Goal: Information Seeking & Learning: Compare options

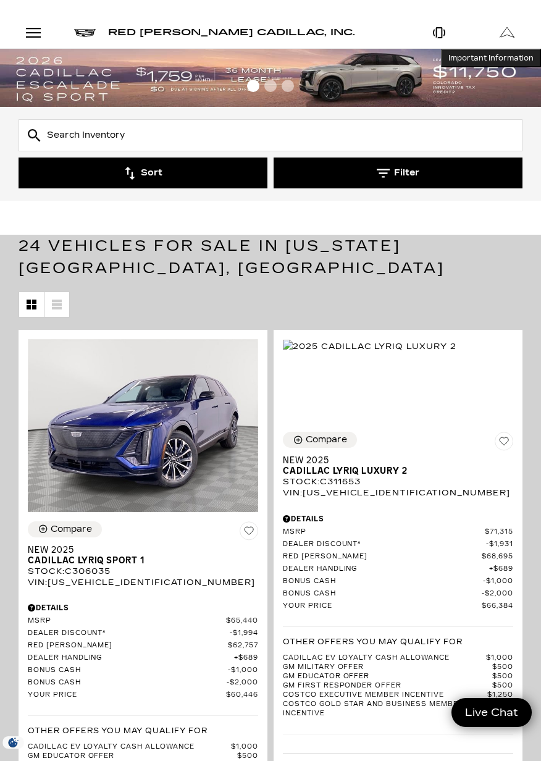
click at [388, 172] on icon "button" at bounding box center [383, 173] width 13 height 13
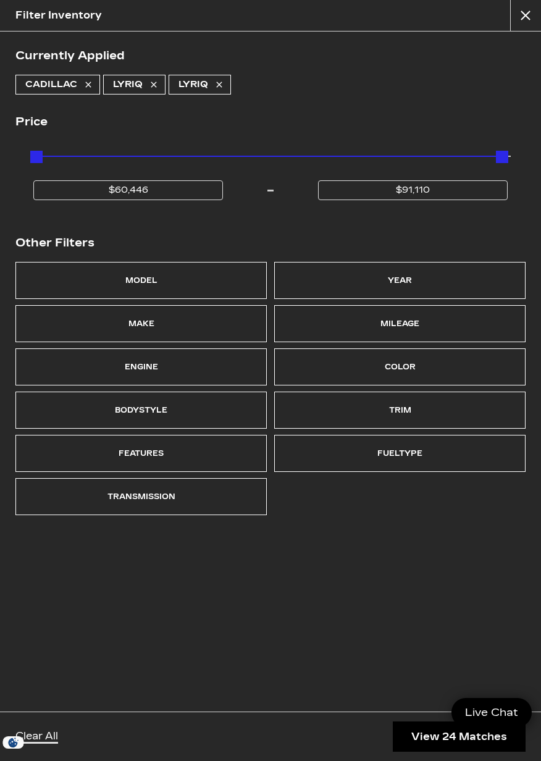
click at [221, 78] on link "LYRIQ" at bounding box center [200, 85] width 62 height 20
click at [156, 80] on icon at bounding box center [154, 85] width 10 height 10
type input "$44,684"
type input "$179,434"
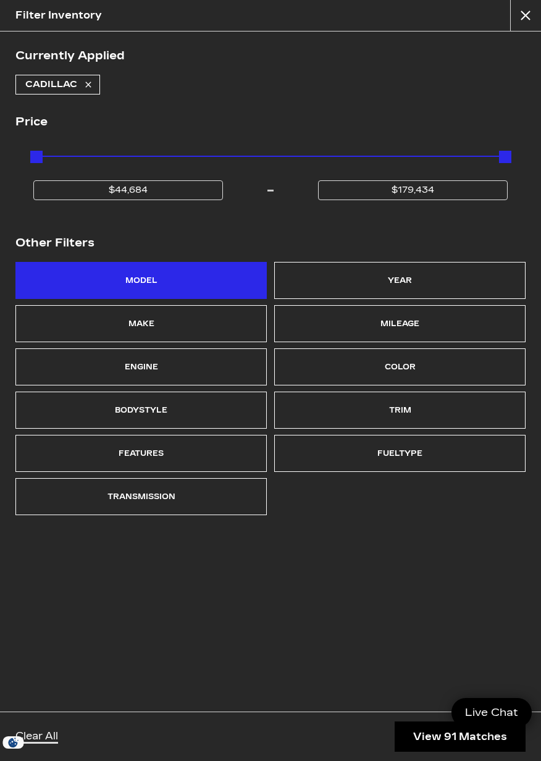
click at [148, 273] on div "Model" at bounding box center [141, 280] width 32 height 17
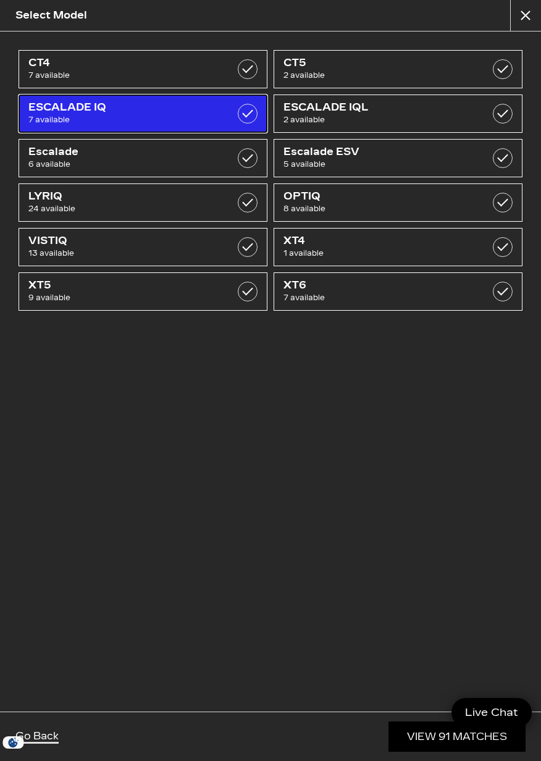
click at [246, 114] on label at bounding box center [248, 114] width 20 height 20
checkbox input "true"
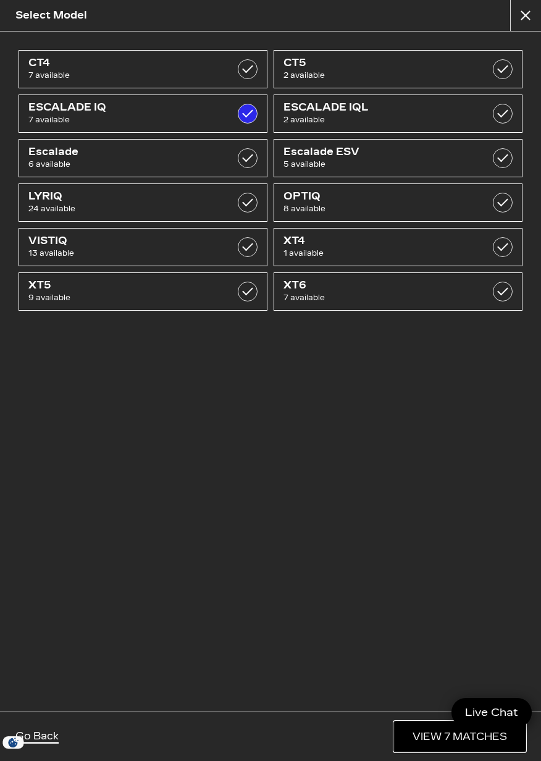
click at [414, 738] on link "View 7 Matches" at bounding box center [460, 736] width 132 height 30
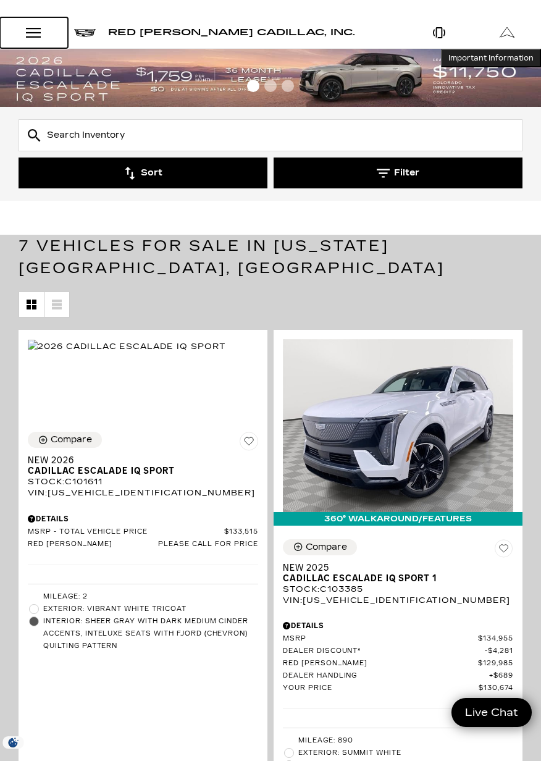
click at [33, 25] on div "Open Menu Modal" at bounding box center [33, 32] width 21 height 15
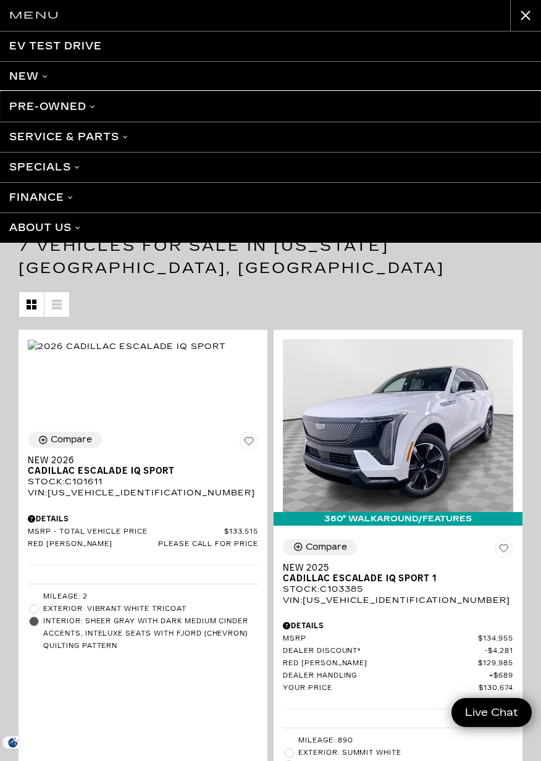
click at [92, 106] on link "Pre-Owned" at bounding box center [270, 106] width 541 height 30
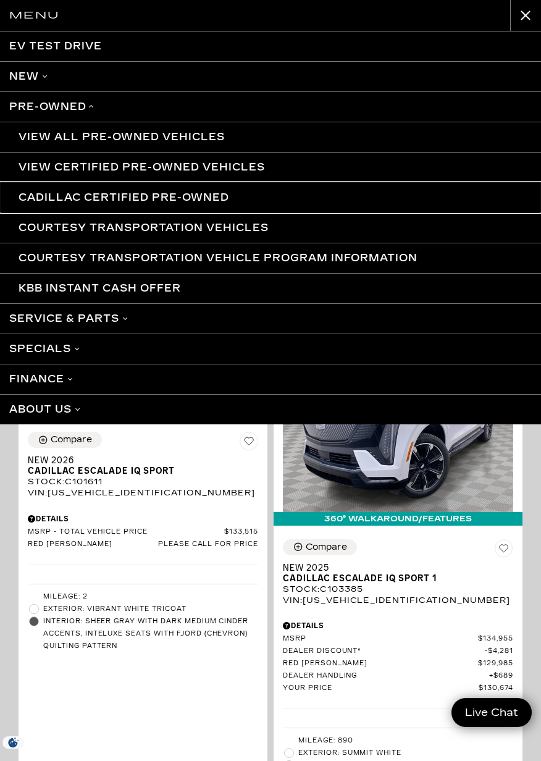
click at [203, 198] on link "Cadillac Certified Pre-Owned" at bounding box center [270, 197] width 541 height 30
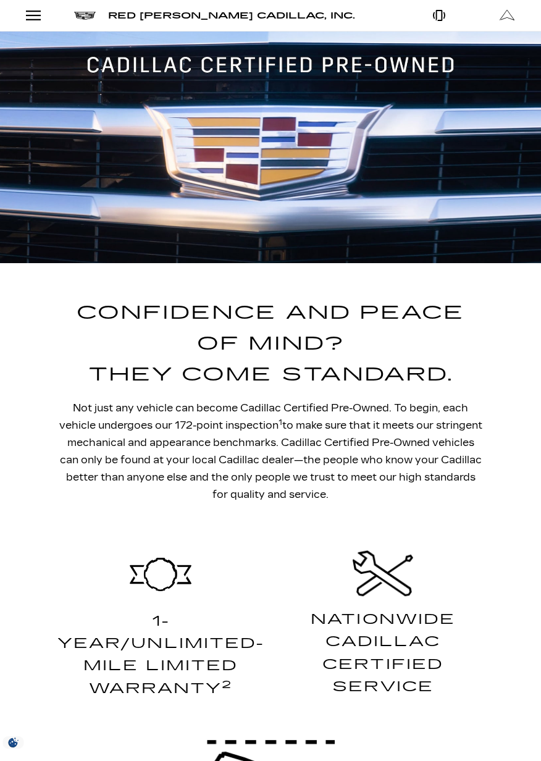
click at [33, 15] on div "Open Menu Modal" at bounding box center [33, 15] width 21 height 15
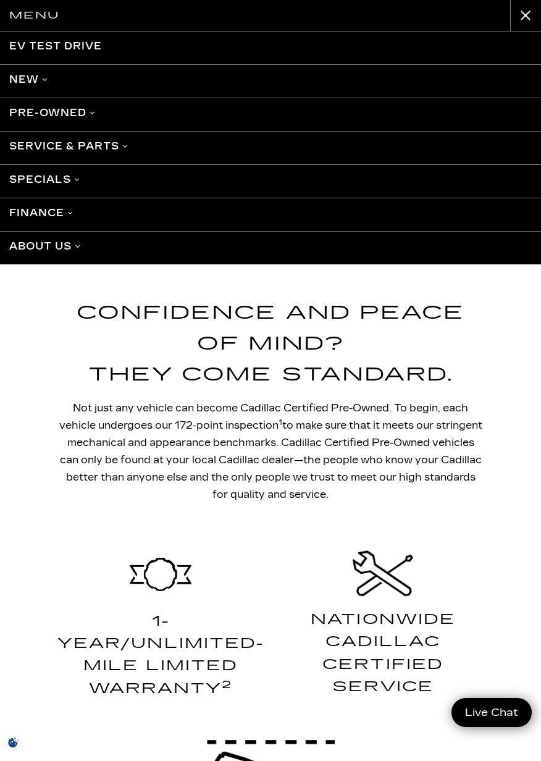
click at [87, 107] on link "Pre-Owned" at bounding box center [270, 113] width 541 height 30
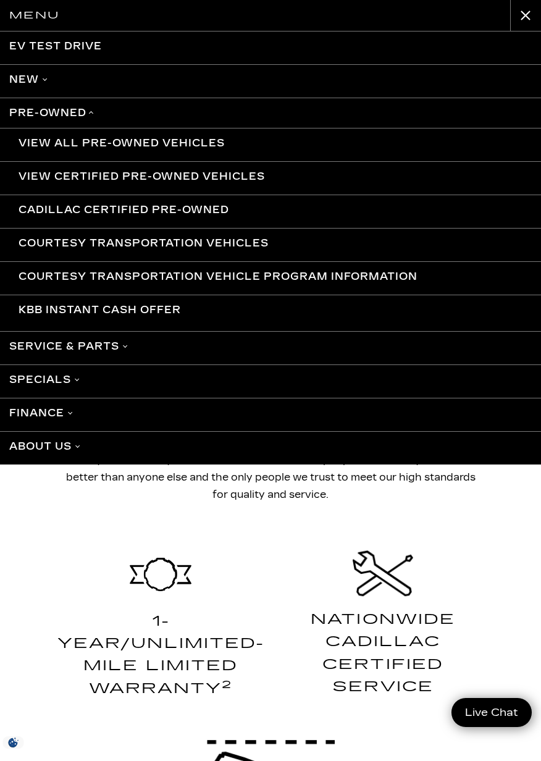
click at [239, 239] on link "Courtesy Transportation Vehicles" at bounding box center [270, 243] width 541 height 30
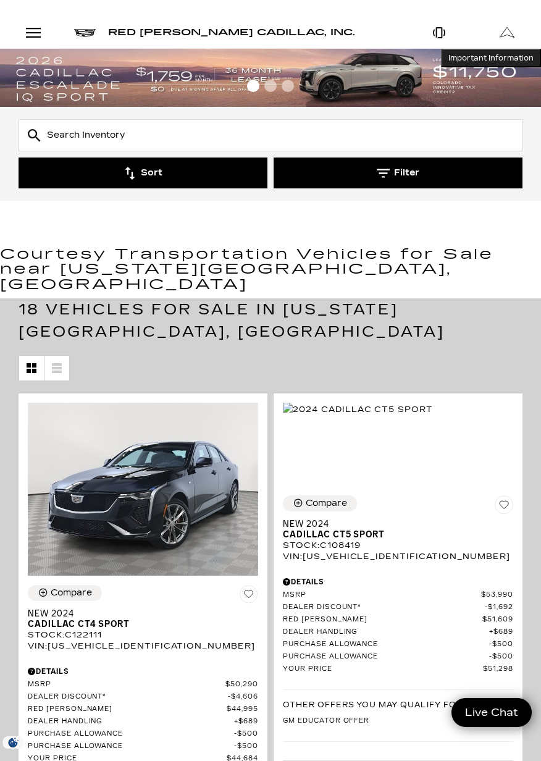
click at [395, 163] on button "Filter" at bounding box center [398, 172] width 249 height 31
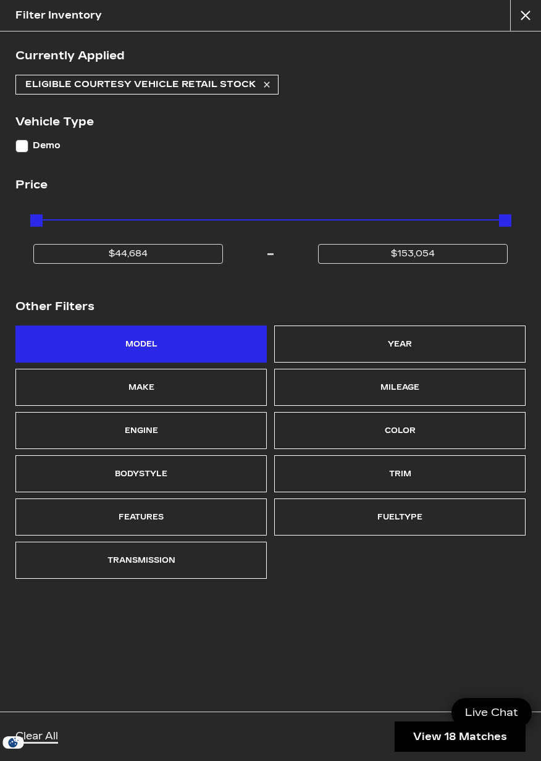
click at [156, 346] on div "Model" at bounding box center [141, 343] width 32 height 17
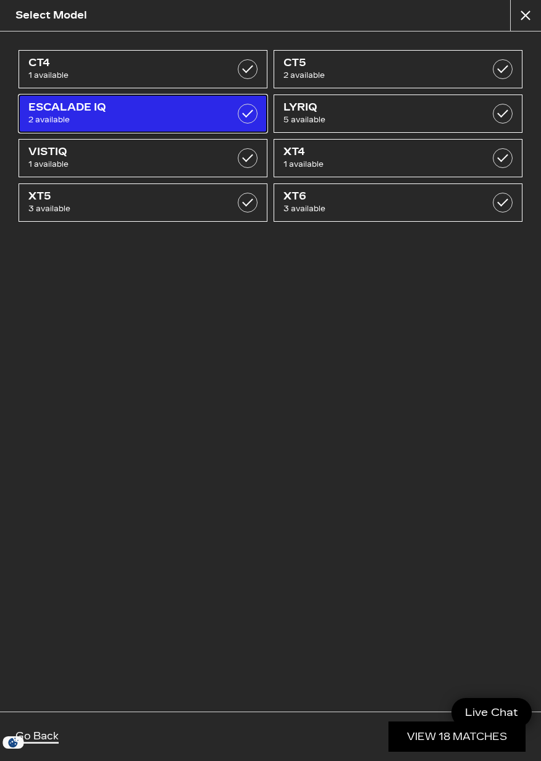
click at [251, 118] on label at bounding box center [248, 114] width 20 height 20
checkbox input "true"
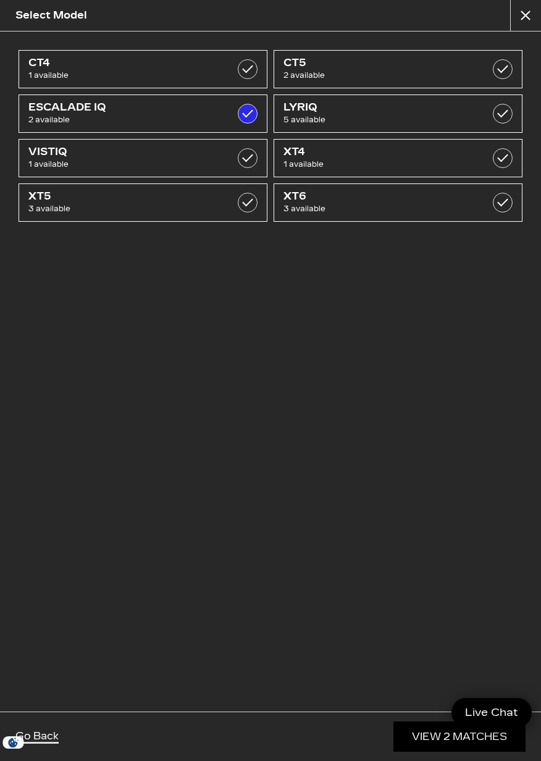
click at [426, 731] on link "View 2 Matches" at bounding box center [459, 736] width 132 height 30
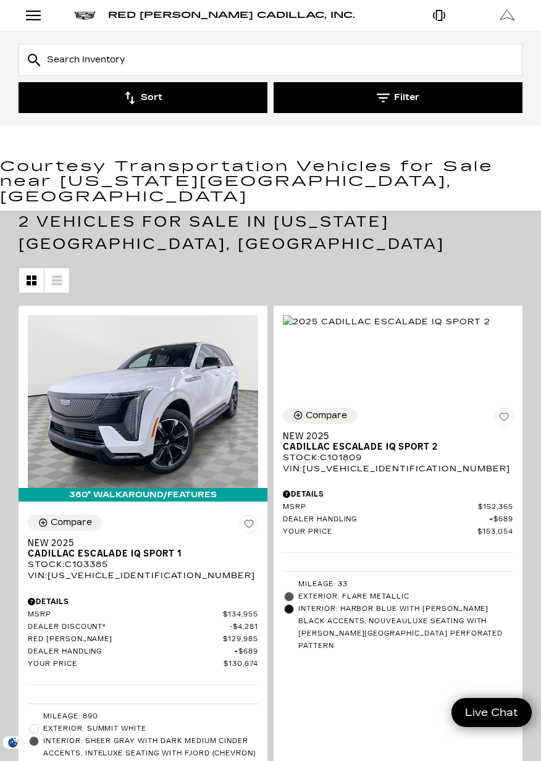
scroll to position [88, 0]
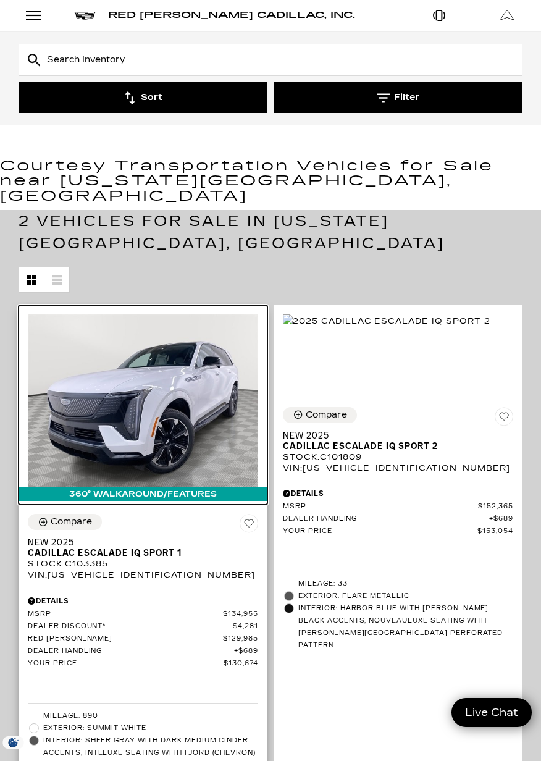
click at [157, 341] on img at bounding box center [143, 400] width 230 height 173
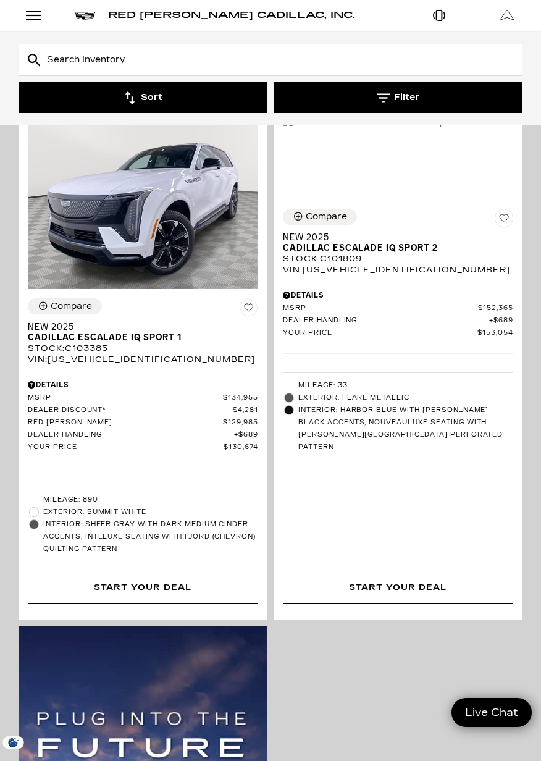
scroll to position [286, 0]
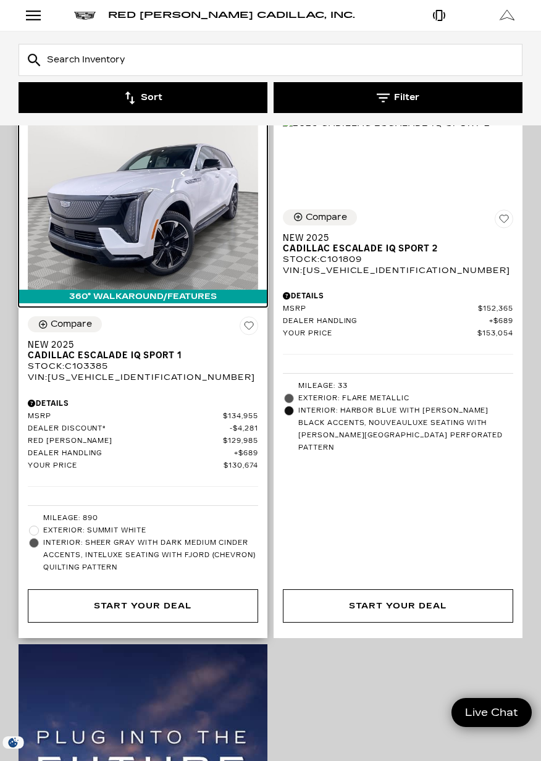
click at [169, 196] on img at bounding box center [143, 203] width 230 height 173
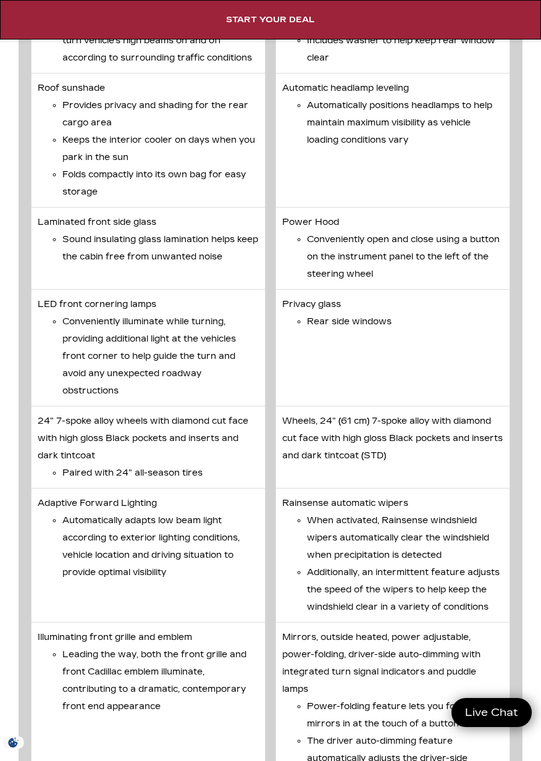
scroll to position [4975, 0]
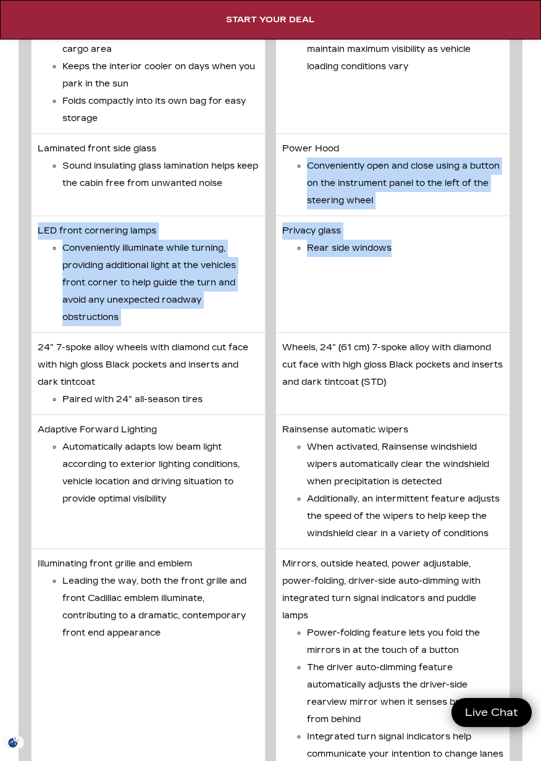
click at [455, 322] on li "Privacy glass Rear side windows" at bounding box center [392, 274] width 235 height 117
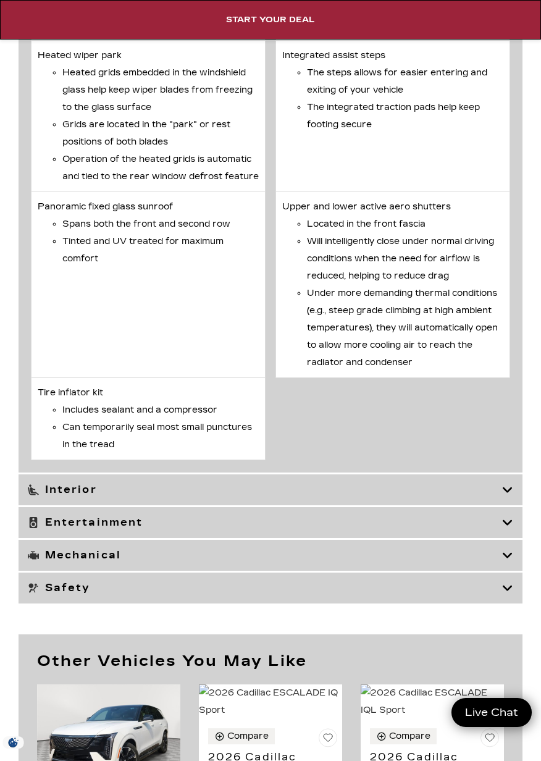
scroll to position [6021, 0]
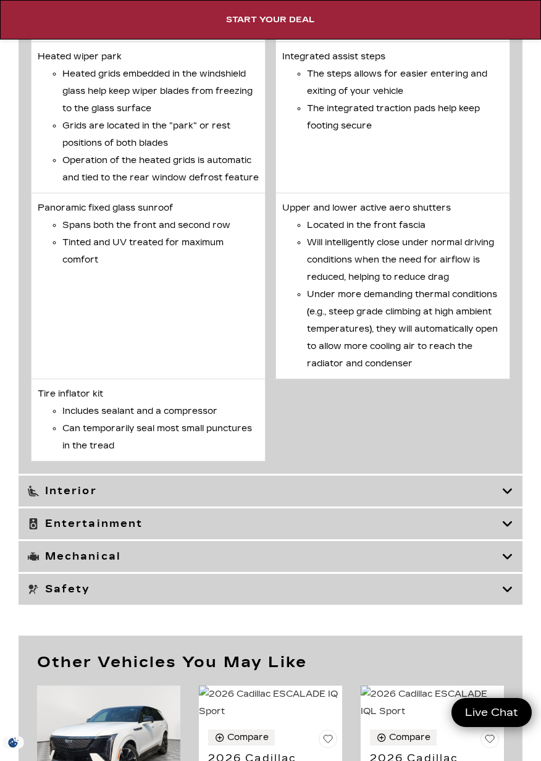
click at [509, 595] on icon at bounding box center [507, 589] width 11 height 12
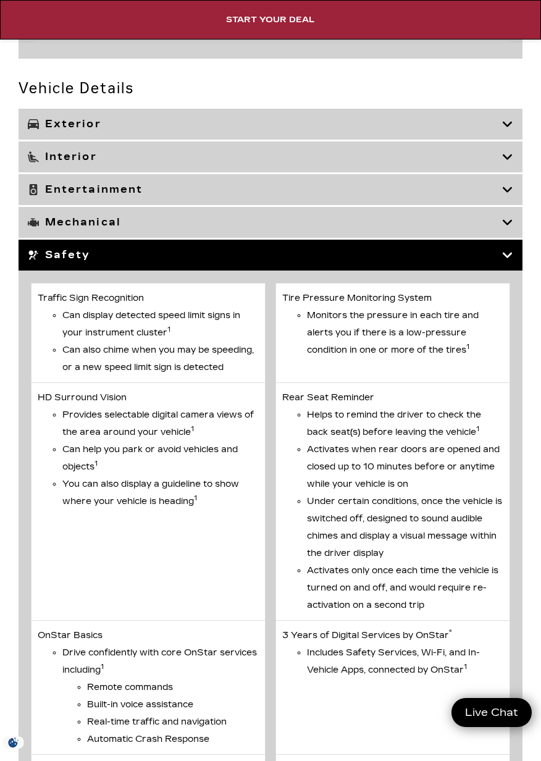
scroll to position [4707, 0]
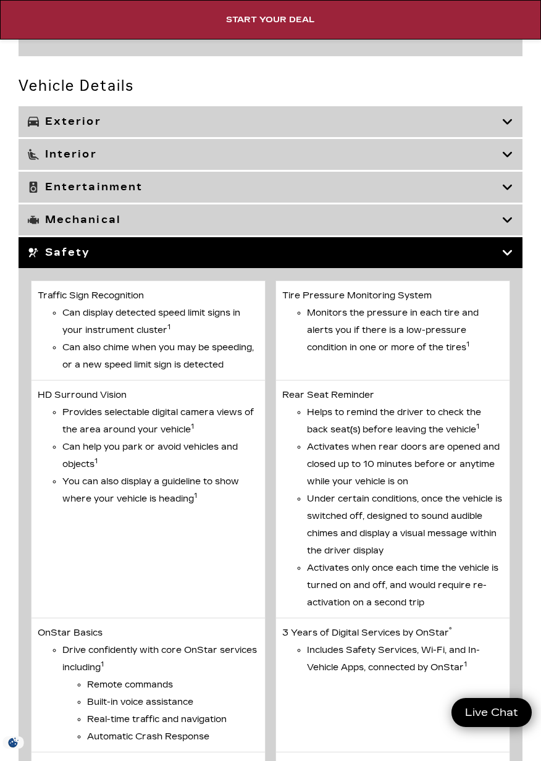
click at [501, 259] on h3 "Safety" at bounding box center [265, 252] width 474 height 12
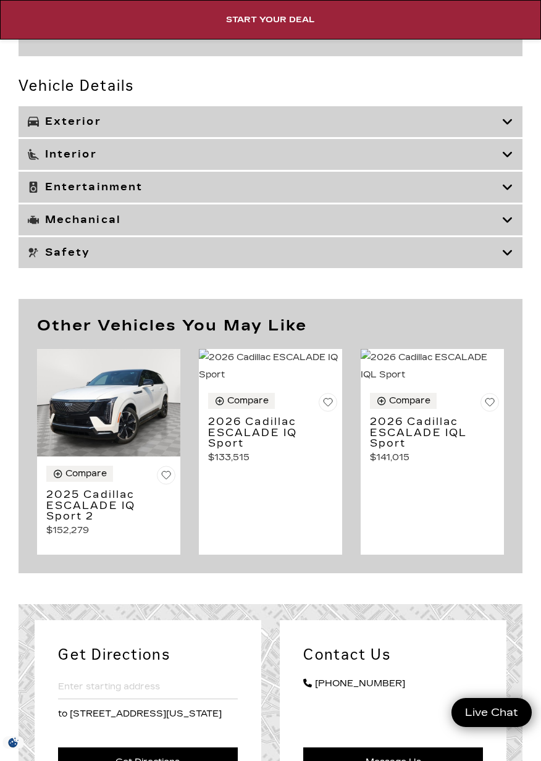
click at [508, 161] on icon at bounding box center [507, 154] width 11 height 12
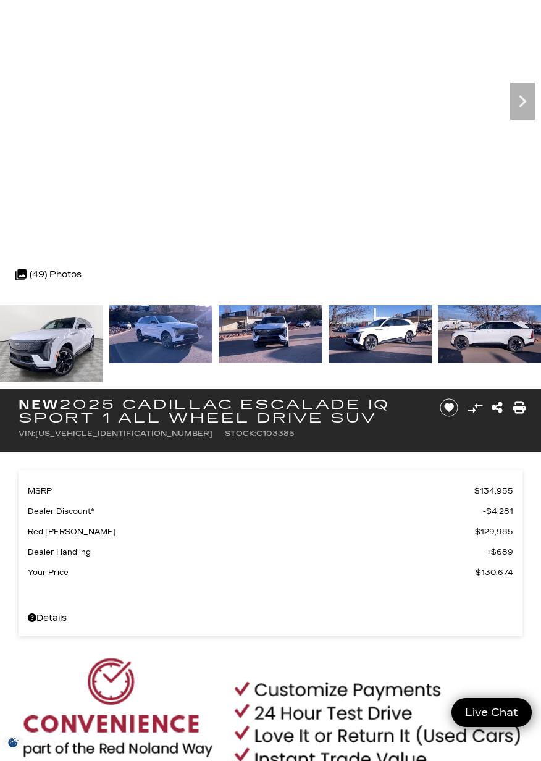
scroll to position [140, 0]
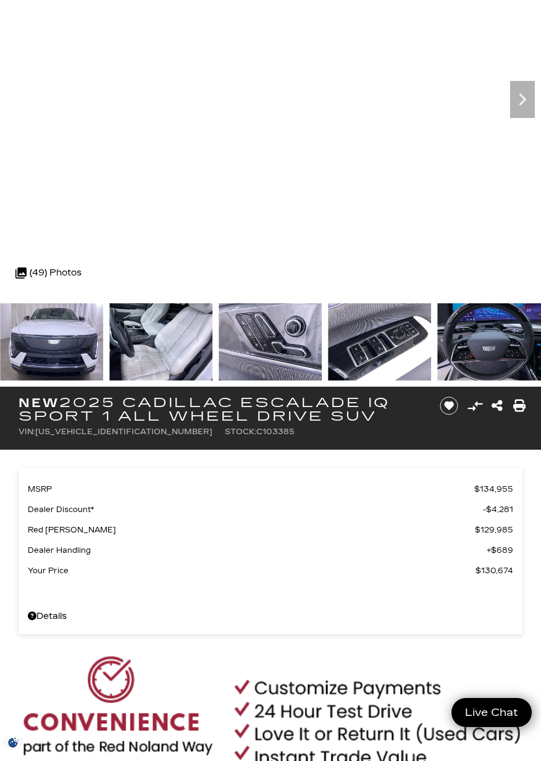
click at [493, 339] on img at bounding box center [489, 341] width 103 height 77
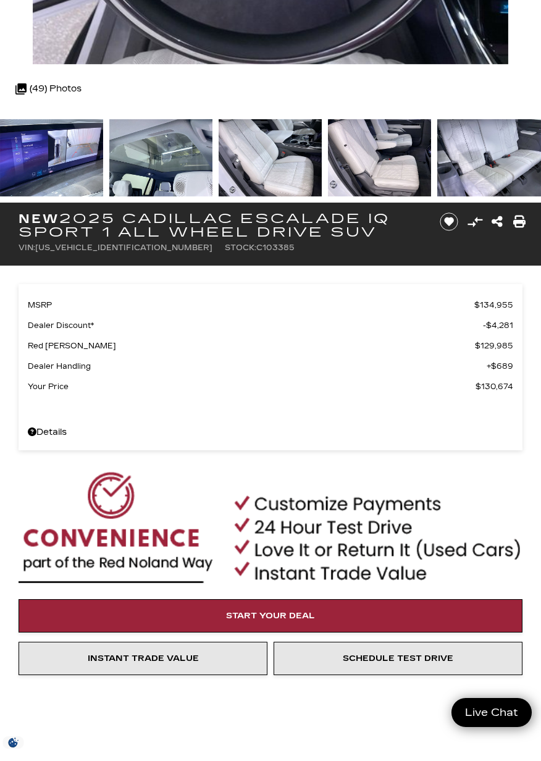
scroll to position [329, 0]
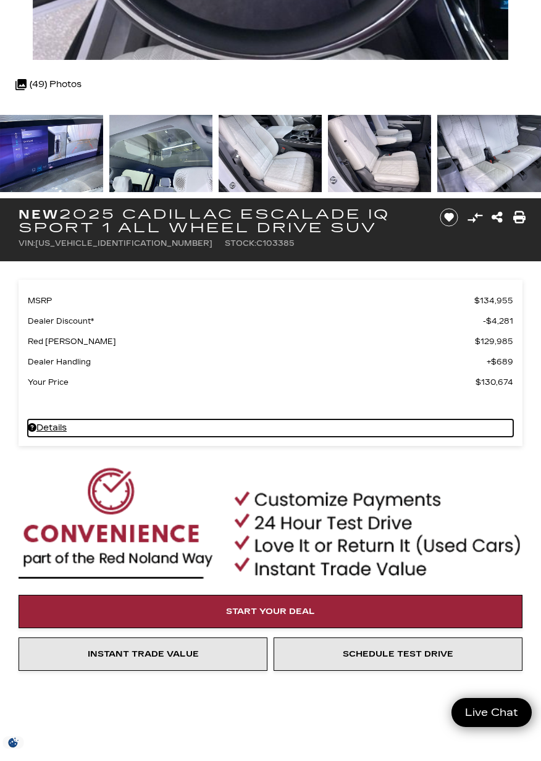
click at [37, 427] on link "Details - about pricing for: New 2025 Cadillac ESCALADE IQ Sport 1 All Wheel Dr…" at bounding box center [270, 427] width 485 height 17
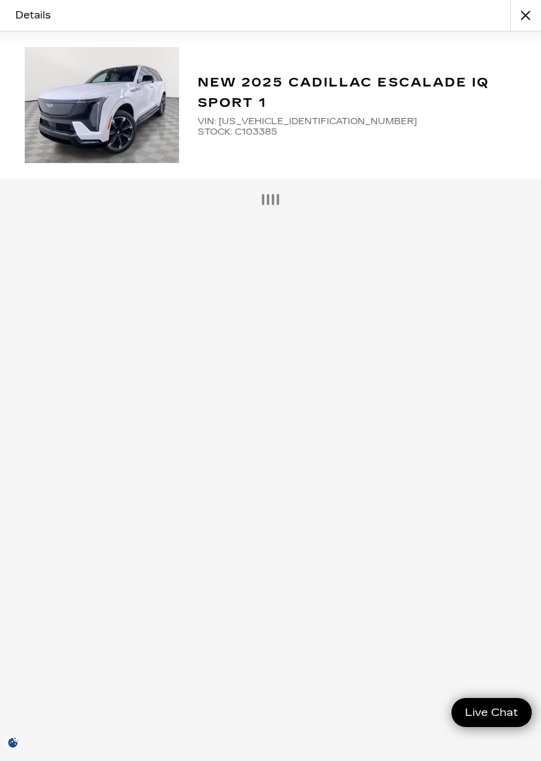
scroll to position [335, 0]
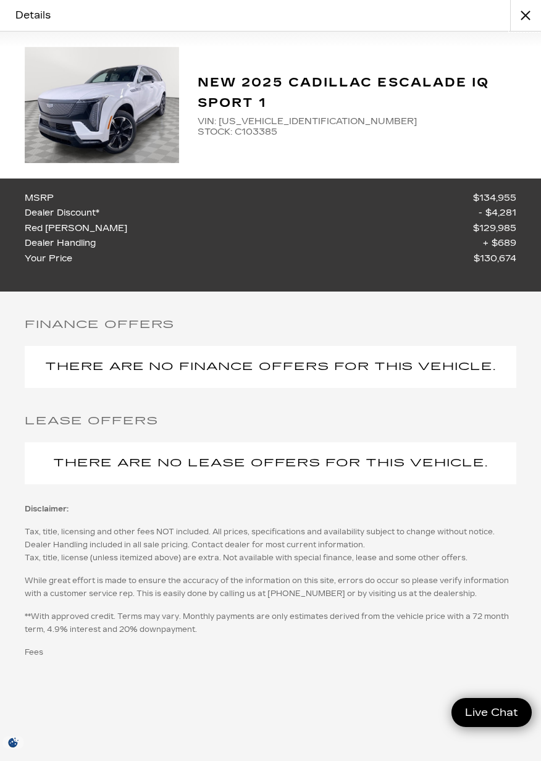
click at [530, 7] on button "close" at bounding box center [525, 15] width 31 height 31
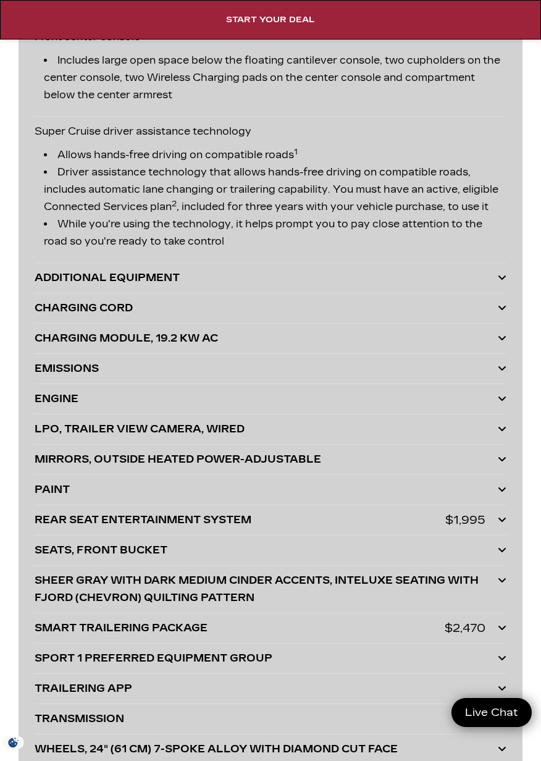
scroll to position [3982, 0]
click at [500, 287] on div at bounding box center [502, 278] width 9 height 17
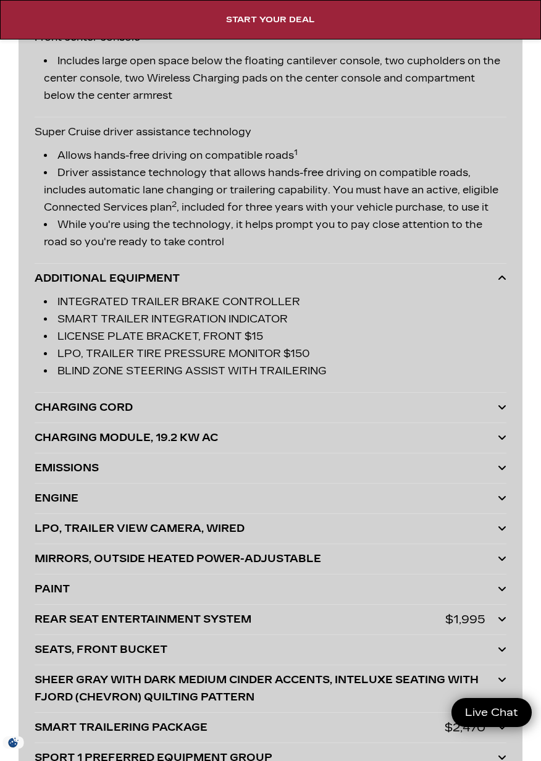
click at [504, 283] on icon at bounding box center [502, 278] width 9 height 10
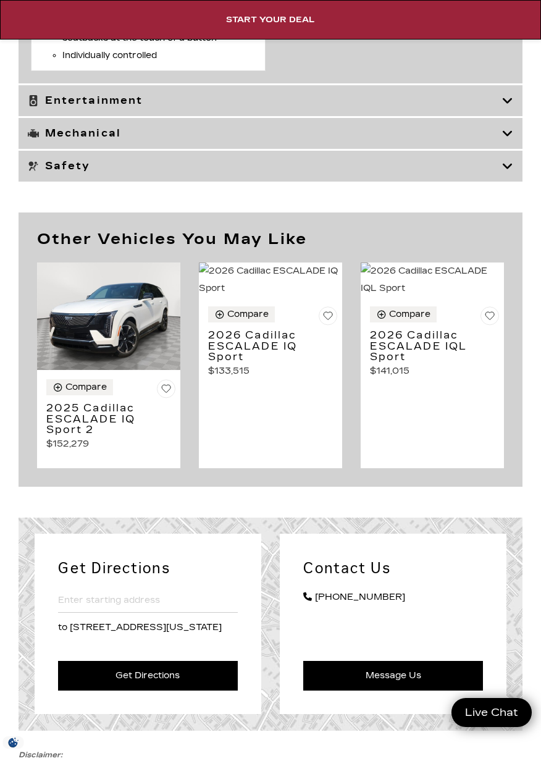
scroll to position [7280, 0]
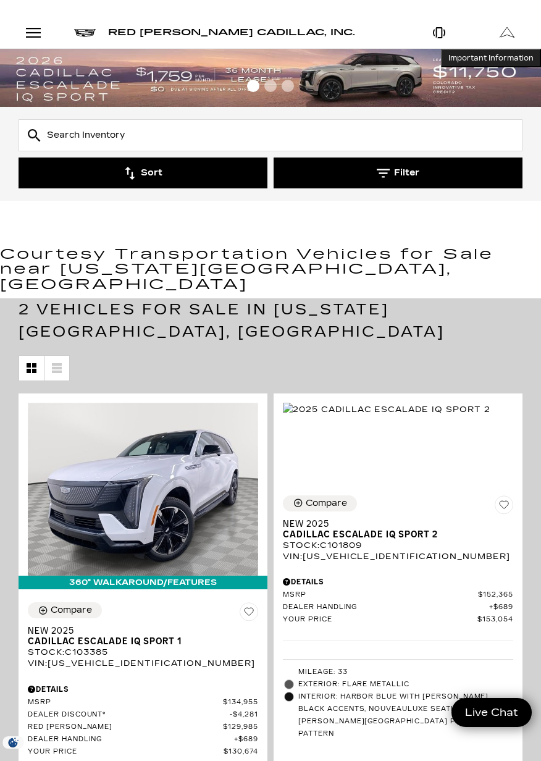
click at [387, 167] on icon "button" at bounding box center [383, 173] width 13 height 13
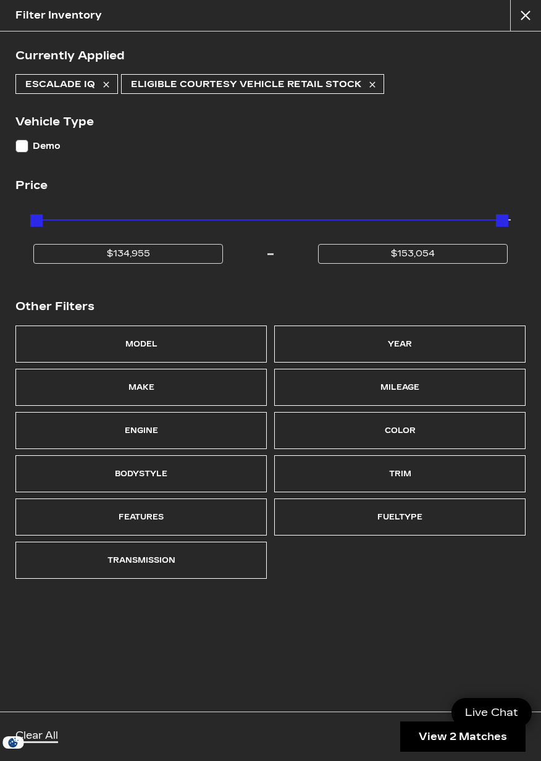
click at [369, 85] on icon at bounding box center [372, 85] width 6 height 6
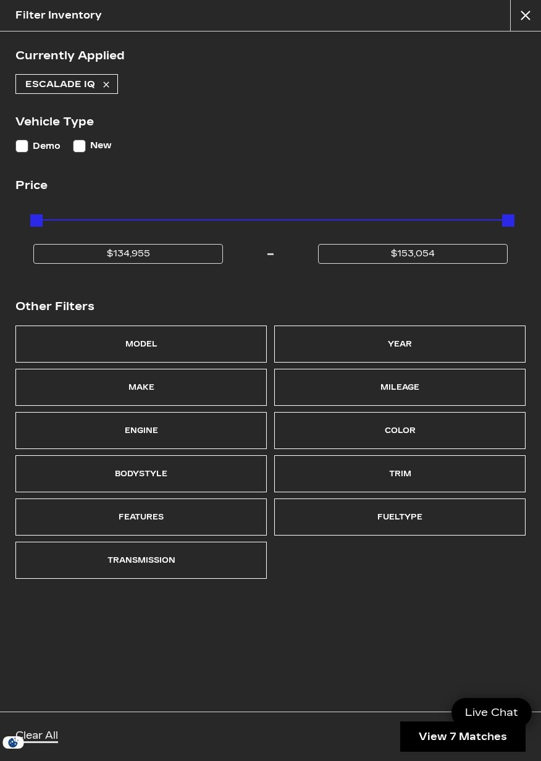
type input "$133,515"
type input "$158,810"
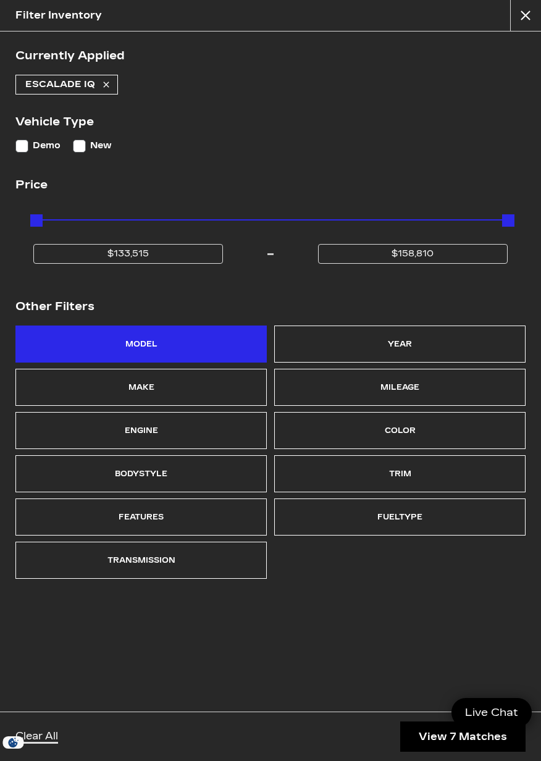
click at [160, 344] on div "Model" at bounding box center [140, 343] width 251 height 37
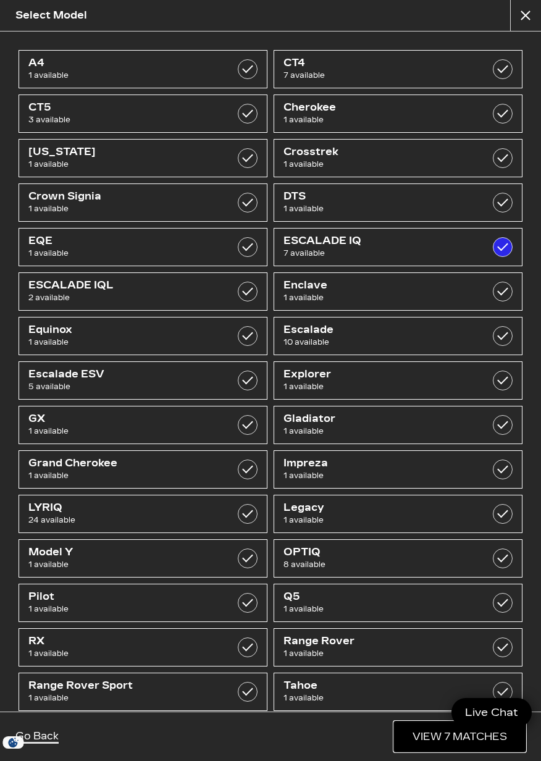
click at [428, 744] on link "View 7 Matches" at bounding box center [460, 736] width 132 height 30
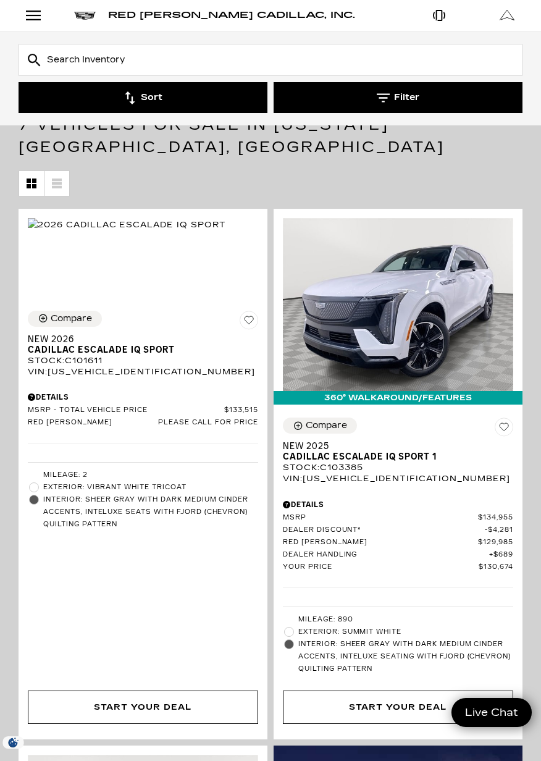
scroll to position [182, 0]
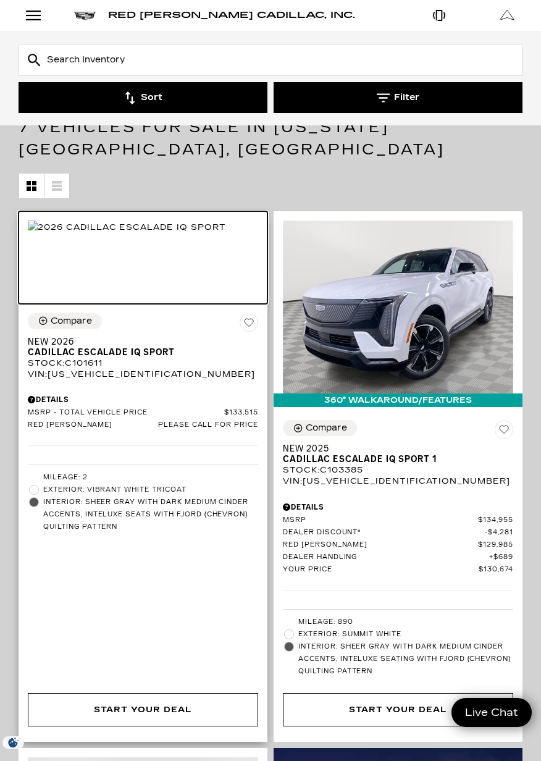
click at [159, 234] on img at bounding box center [127, 227] width 198 height 14
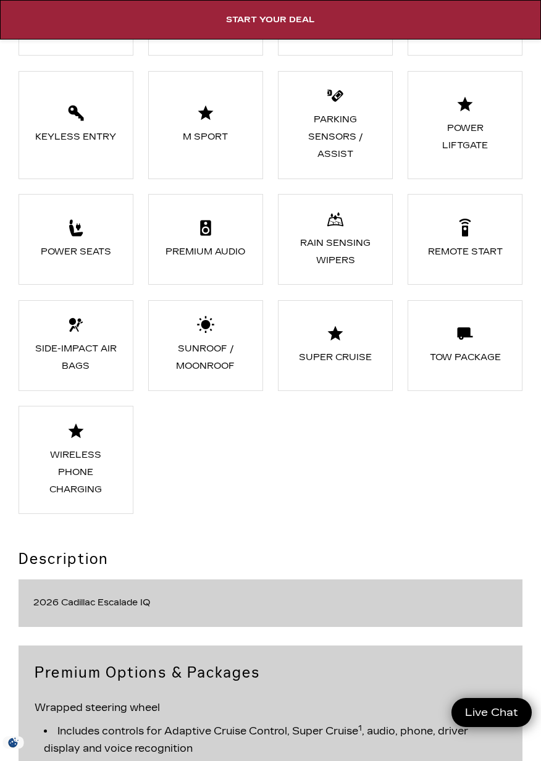
scroll to position [1753, 0]
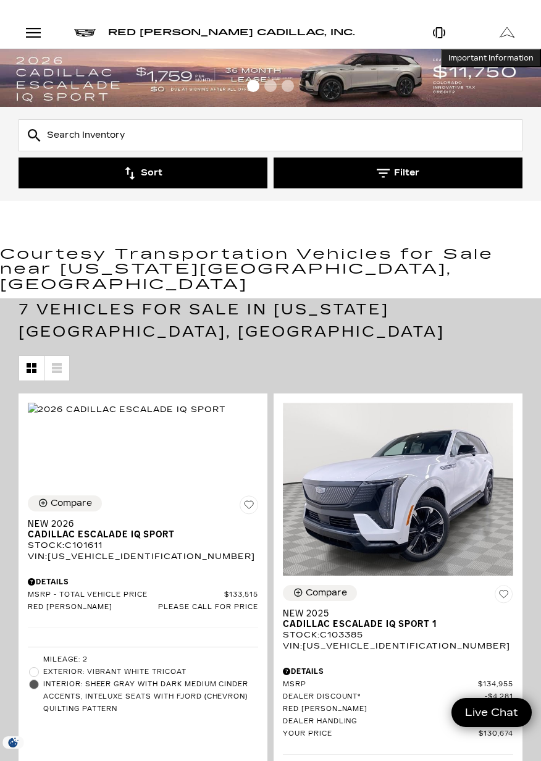
click at [377, 169] on icon "button" at bounding box center [383, 173] width 13 height 9
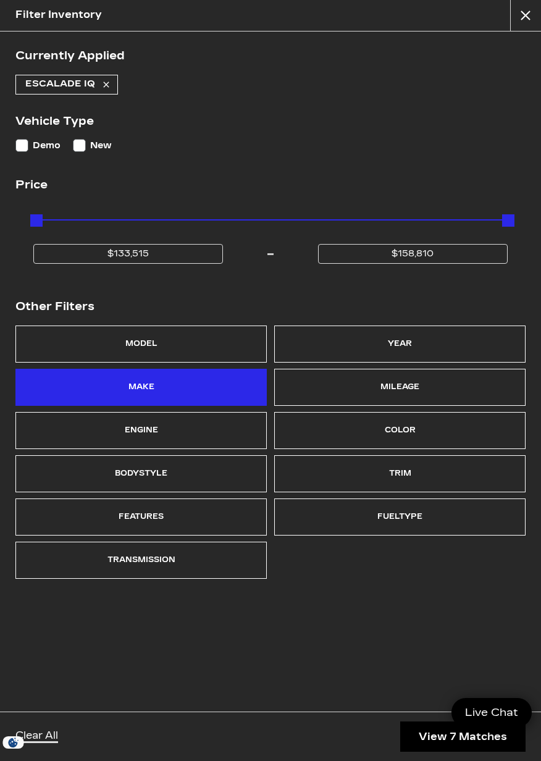
click at [159, 386] on div "Make" at bounding box center [140, 387] width 251 height 37
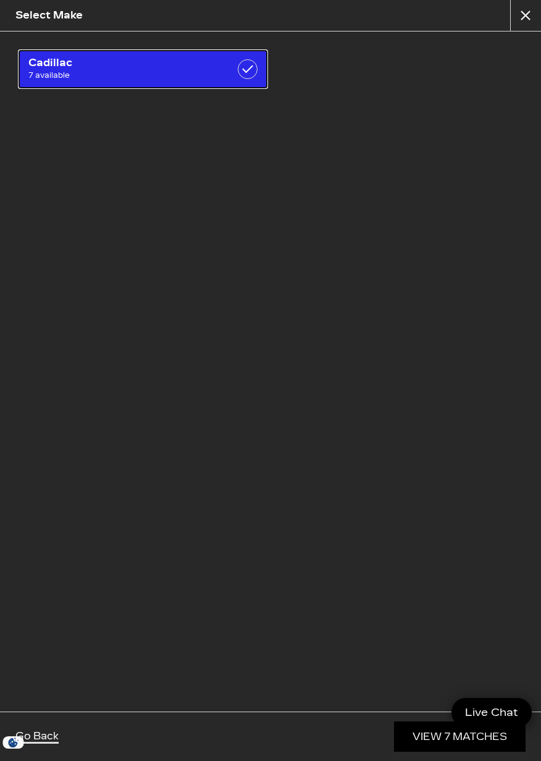
click at [102, 71] on span "7 available" at bounding box center [125, 75] width 195 height 12
checkbox input "true"
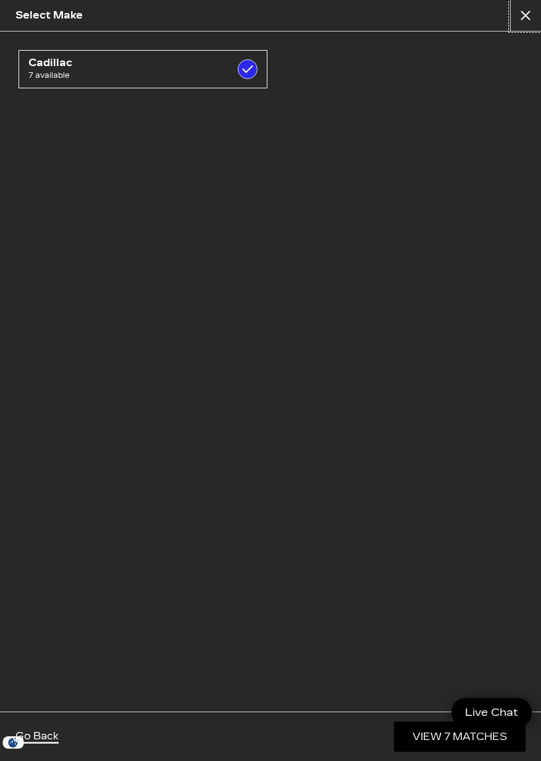
click at [522, 17] on button "close" at bounding box center [525, 15] width 31 height 31
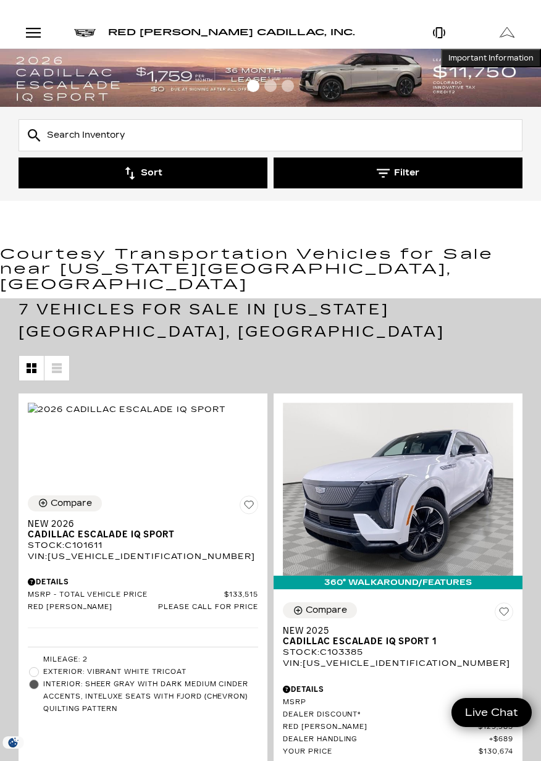
click at [378, 171] on icon "button" at bounding box center [383, 173] width 13 height 13
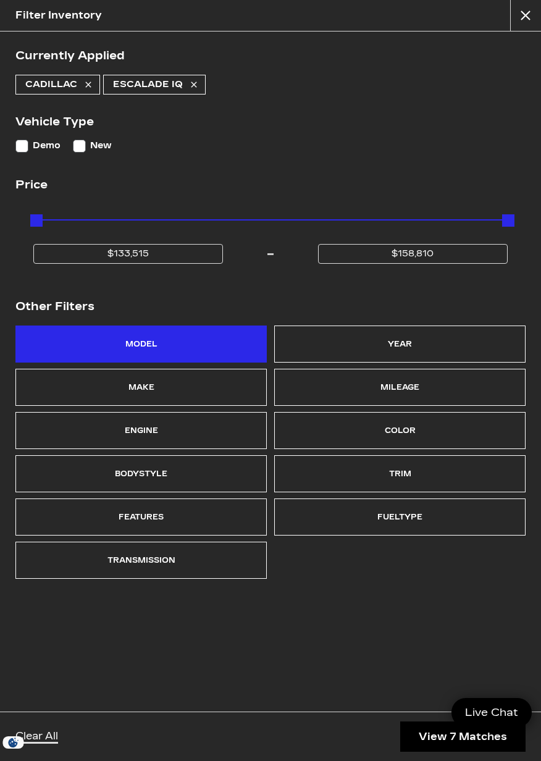
click at [140, 340] on div "Model" at bounding box center [141, 343] width 32 height 17
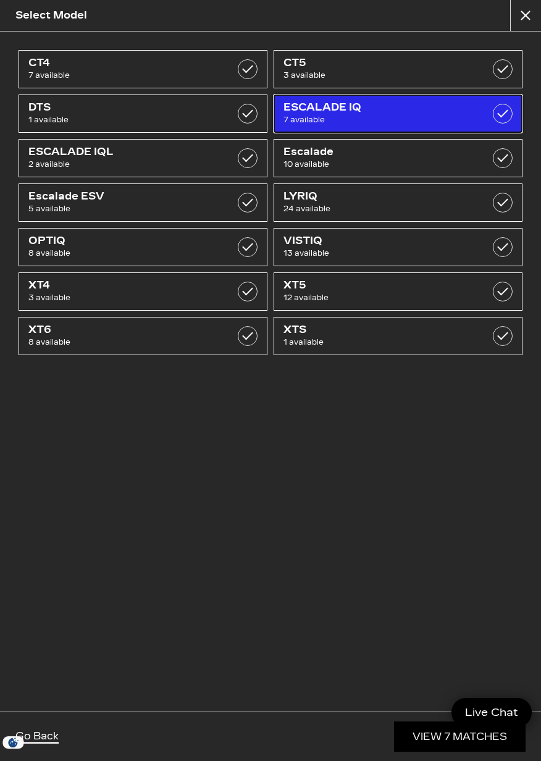
click at [505, 112] on label at bounding box center [503, 114] width 20 height 20
checkbox input "false"
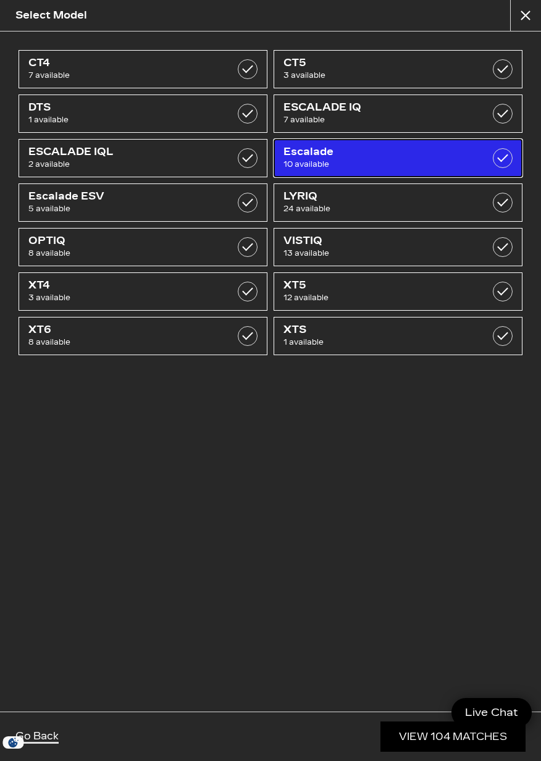
click at [500, 161] on label at bounding box center [503, 158] width 20 height 20
checkbox input "true"
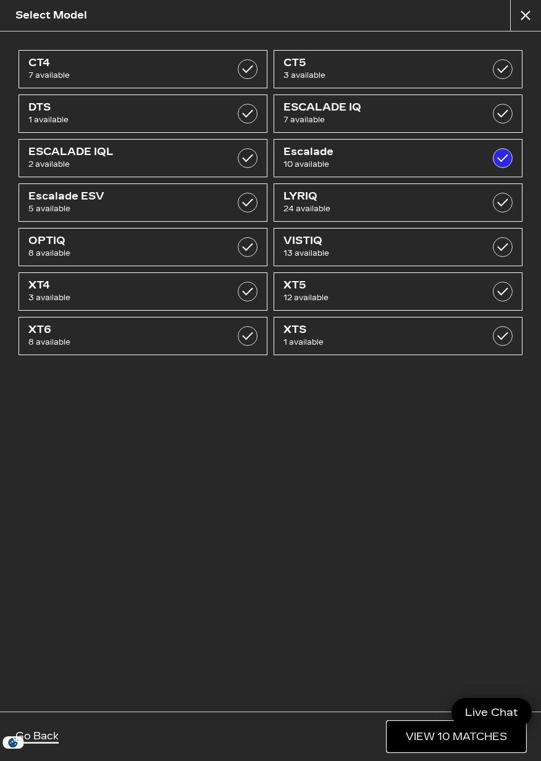
click at [430, 723] on link "View 10 Matches" at bounding box center [456, 736] width 138 height 30
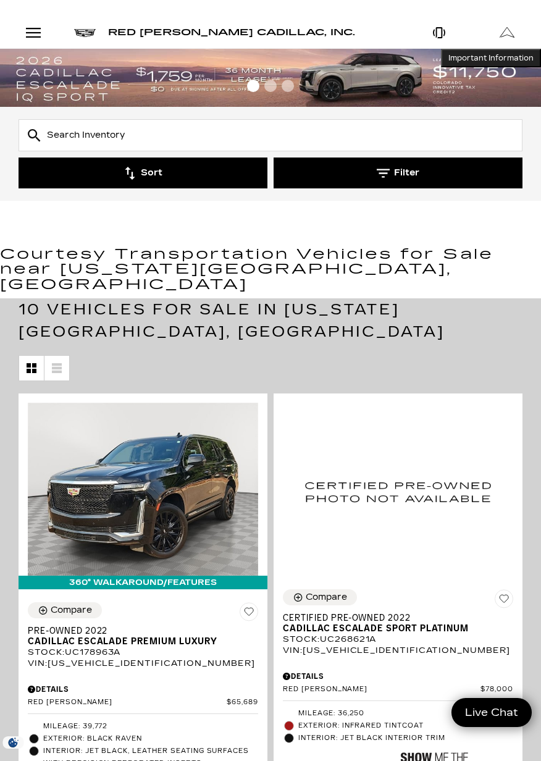
click at [381, 171] on icon "button" at bounding box center [383, 173] width 13 height 13
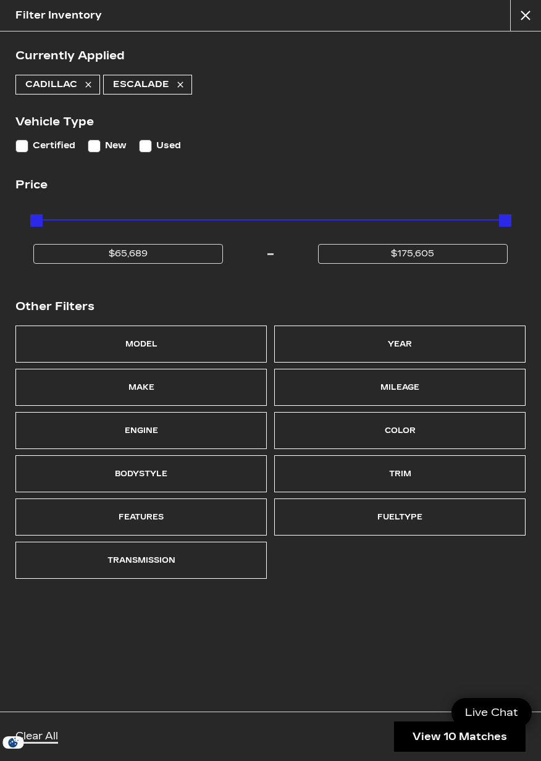
click at [143, 142] on input "Used" at bounding box center [145, 146] width 13 height 13
checkbox input "true"
type input "$65,689"
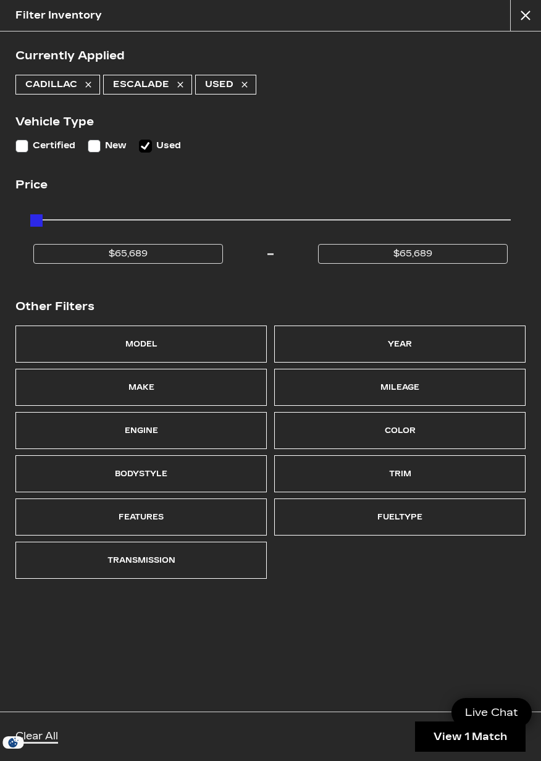
click at [89, 140] on input "New" at bounding box center [94, 146] width 13 height 13
checkbox input "true"
type input "$175,605"
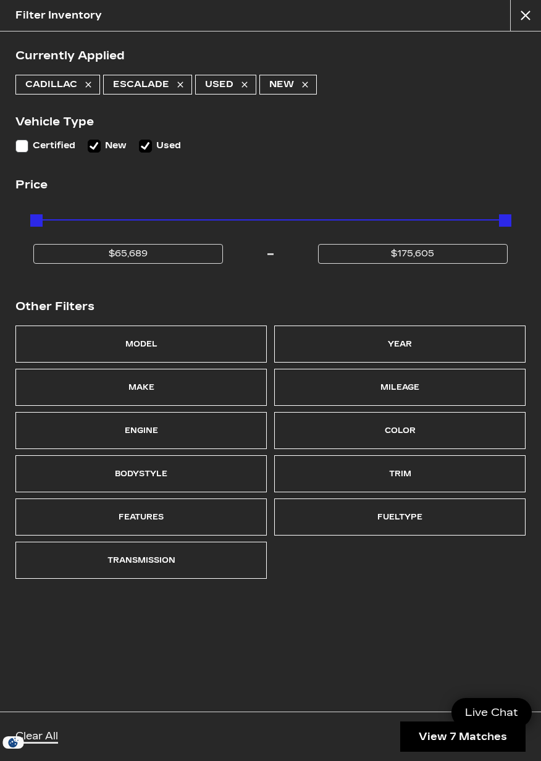
click at [25, 143] on input "Certified" at bounding box center [21, 146] width 13 height 13
checkbox input "true"
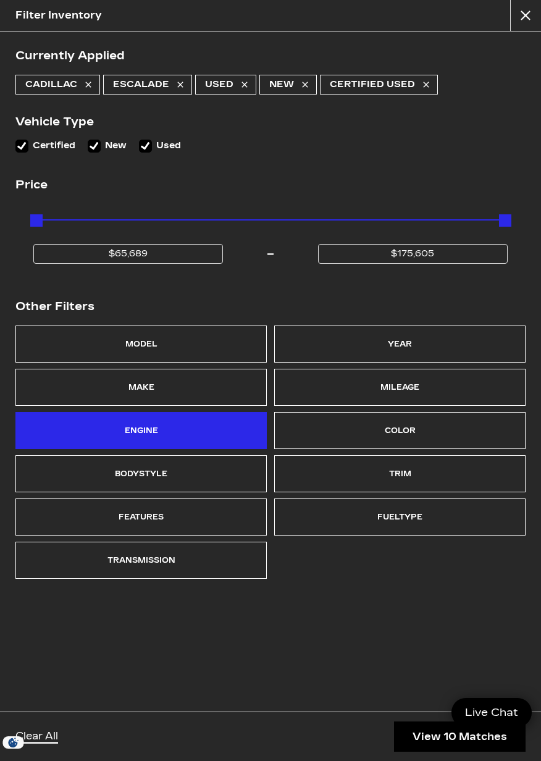
click at [156, 428] on div "Engine" at bounding box center [141, 430] width 33 height 17
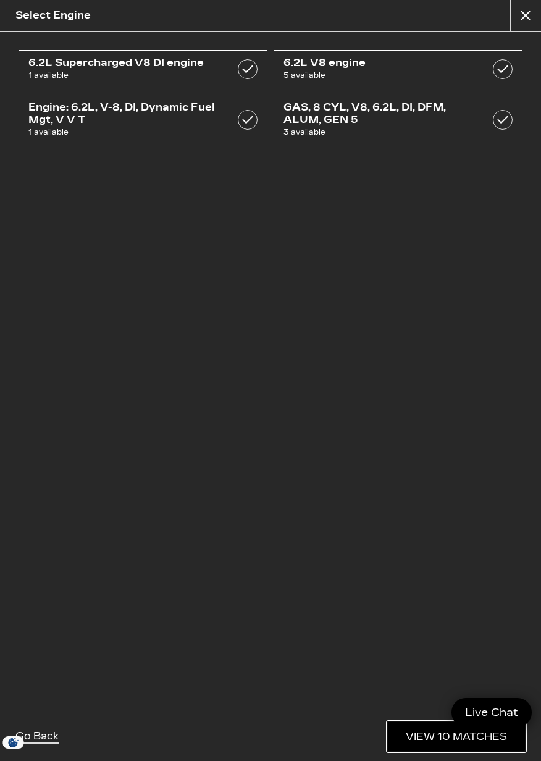
click at [423, 732] on link "View 10 Matches" at bounding box center [456, 736] width 138 height 30
